Goal: Transaction & Acquisition: Purchase product/service

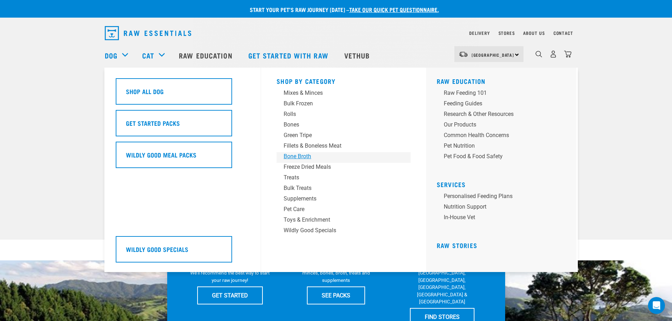
click at [296, 156] on div "Bone Broth" at bounding box center [339, 156] width 110 height 8
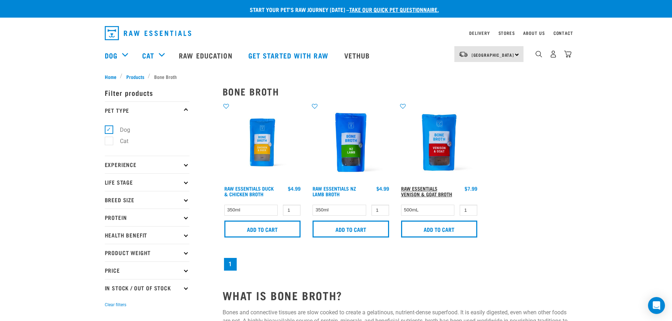
click at [422, 189] on link "Raw Essentials Venison & Goat Broth" at bounding box center [426, 191] width 51 height 8
